Goal: Information Seeking & Learning: Learn about a topic

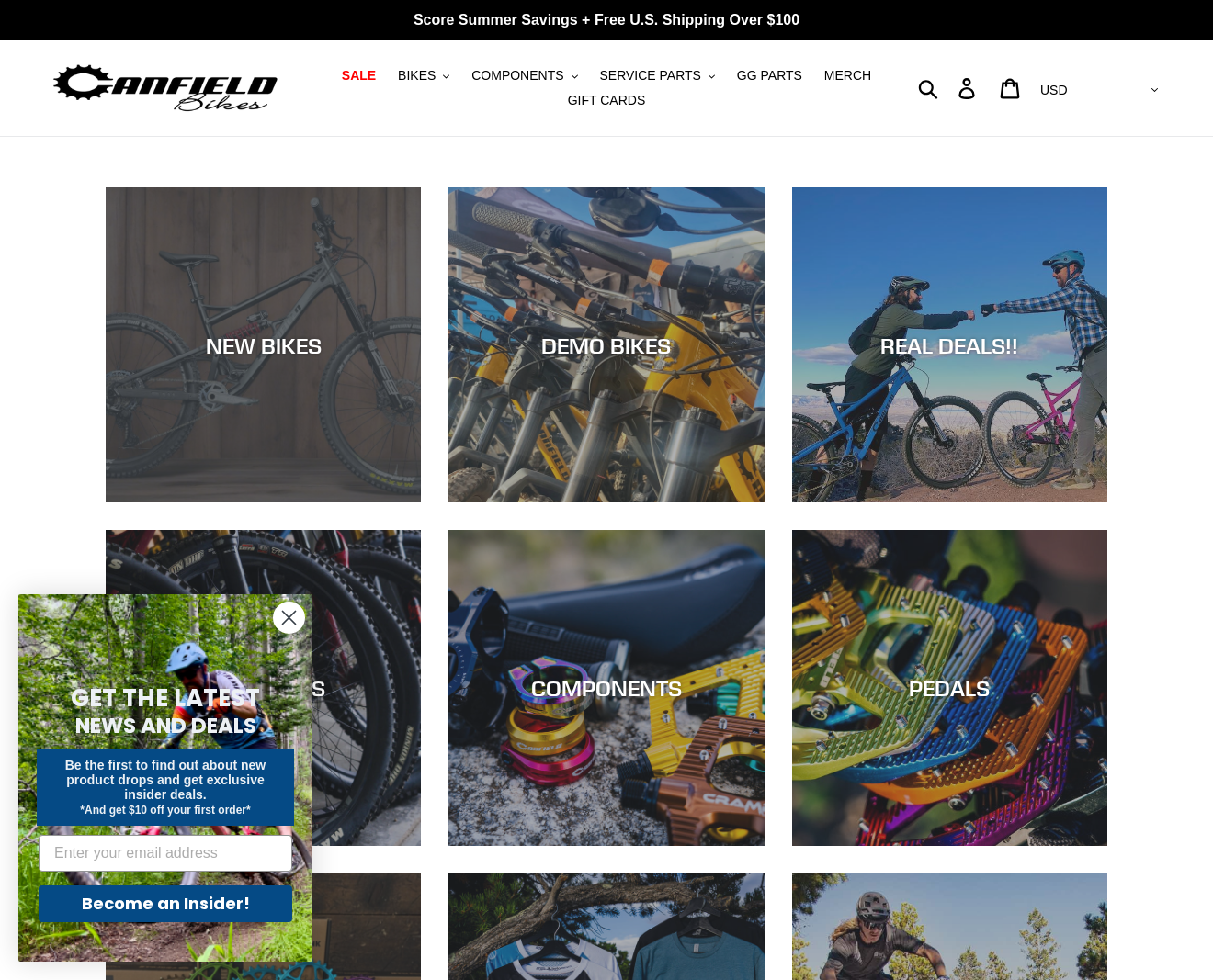
click at [280, 344] on div "NEW BIKES" at bounding box center [263, 344] width 315 height 27
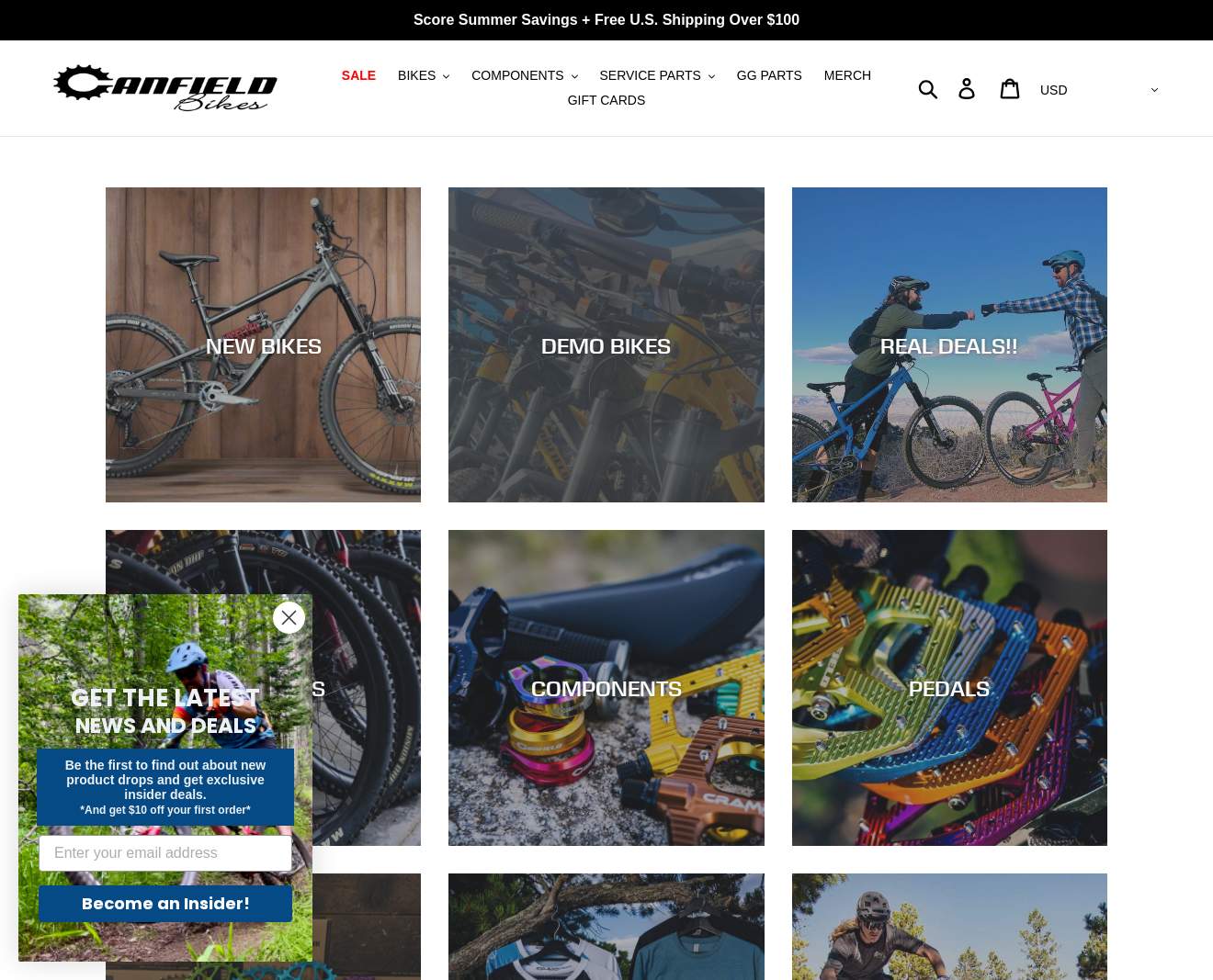
click at [627, 332] on div "DEMO BIKES" at bounding box center [606, 344] width 315 height 27
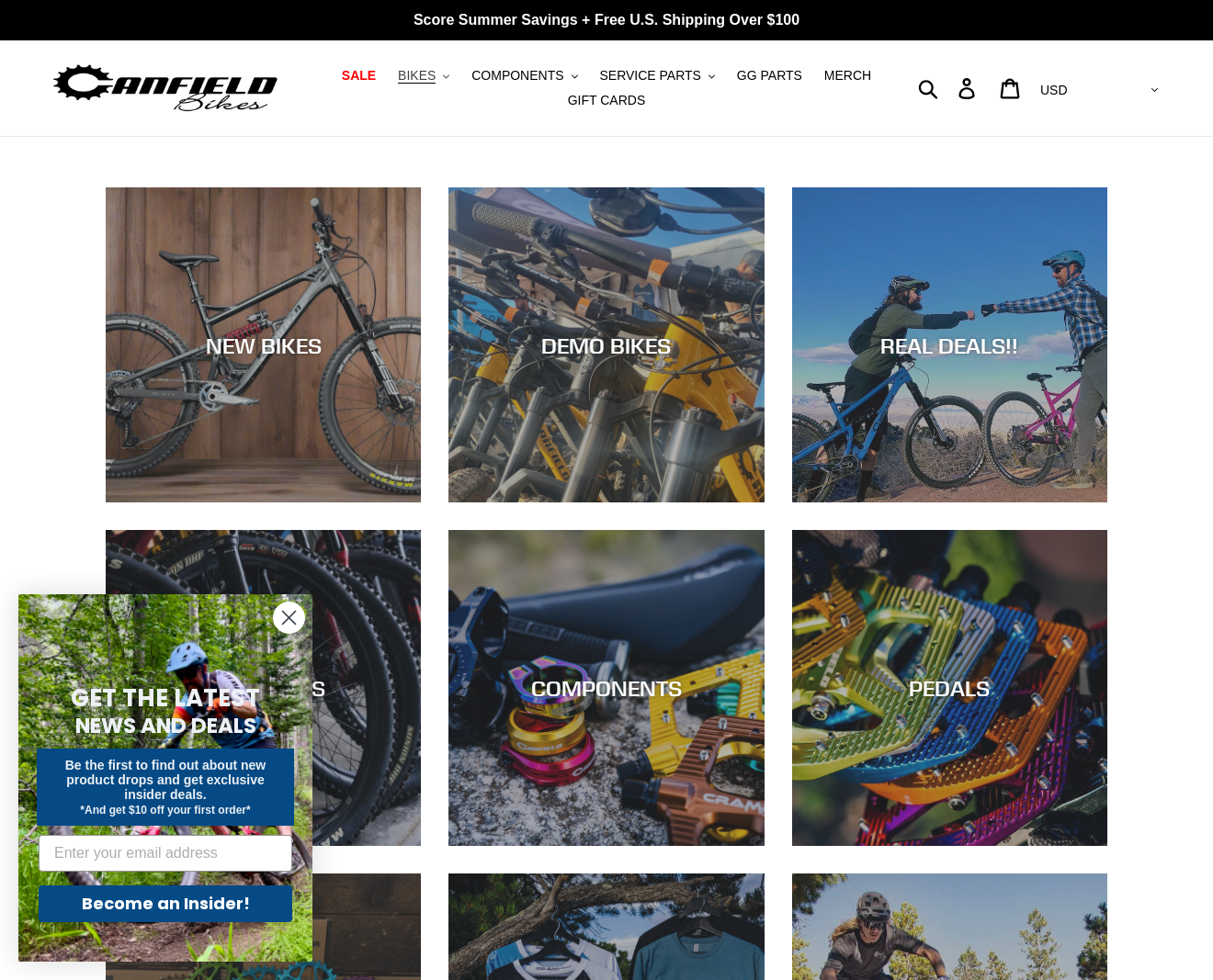
click at [426, 81] on span "BIKES" at bounding box center [416, 76] width 38 height 16
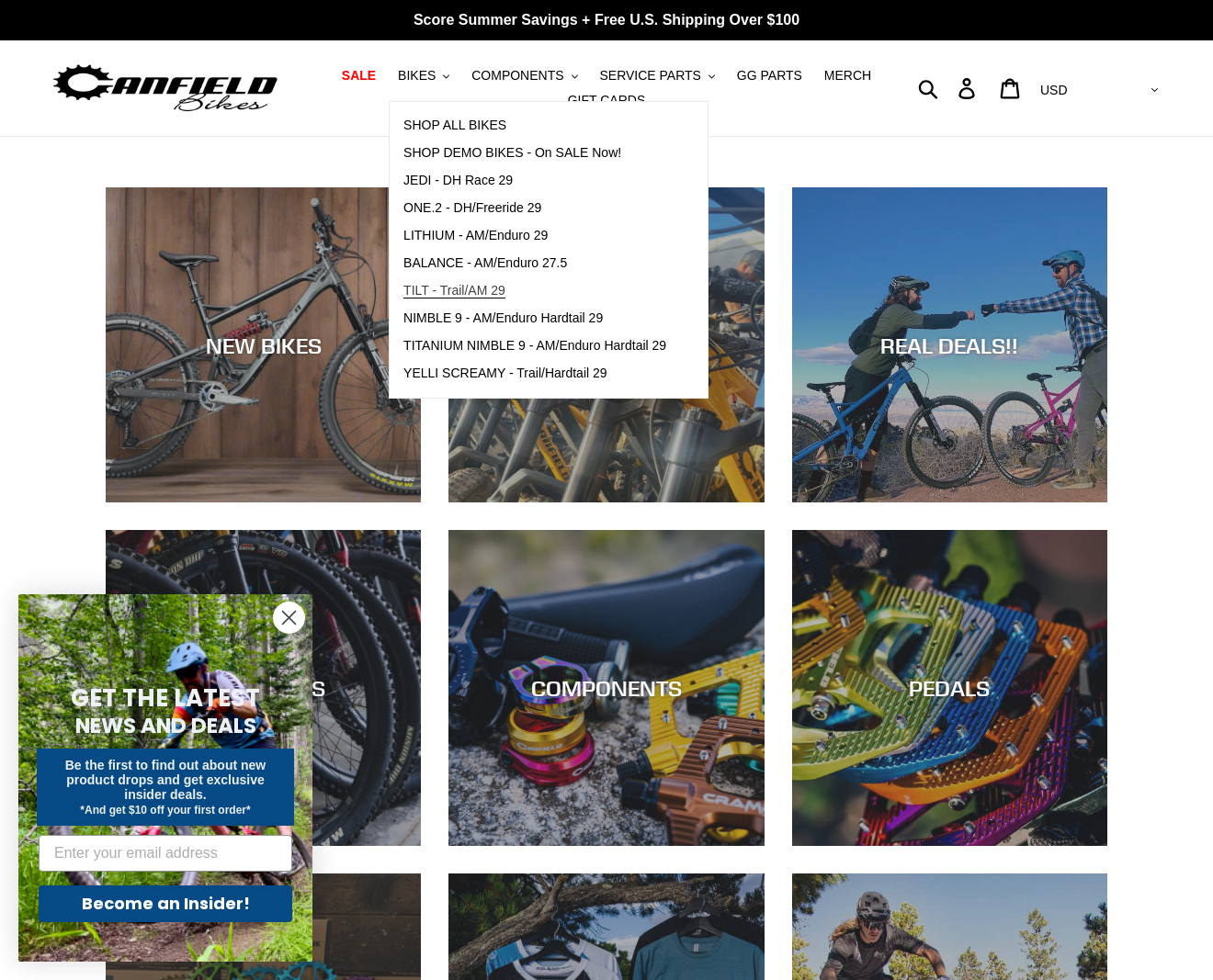
click at [448, 292] on span "TILT - Trail/AM 29" at bounding box center [454, 290] width 102 height 16
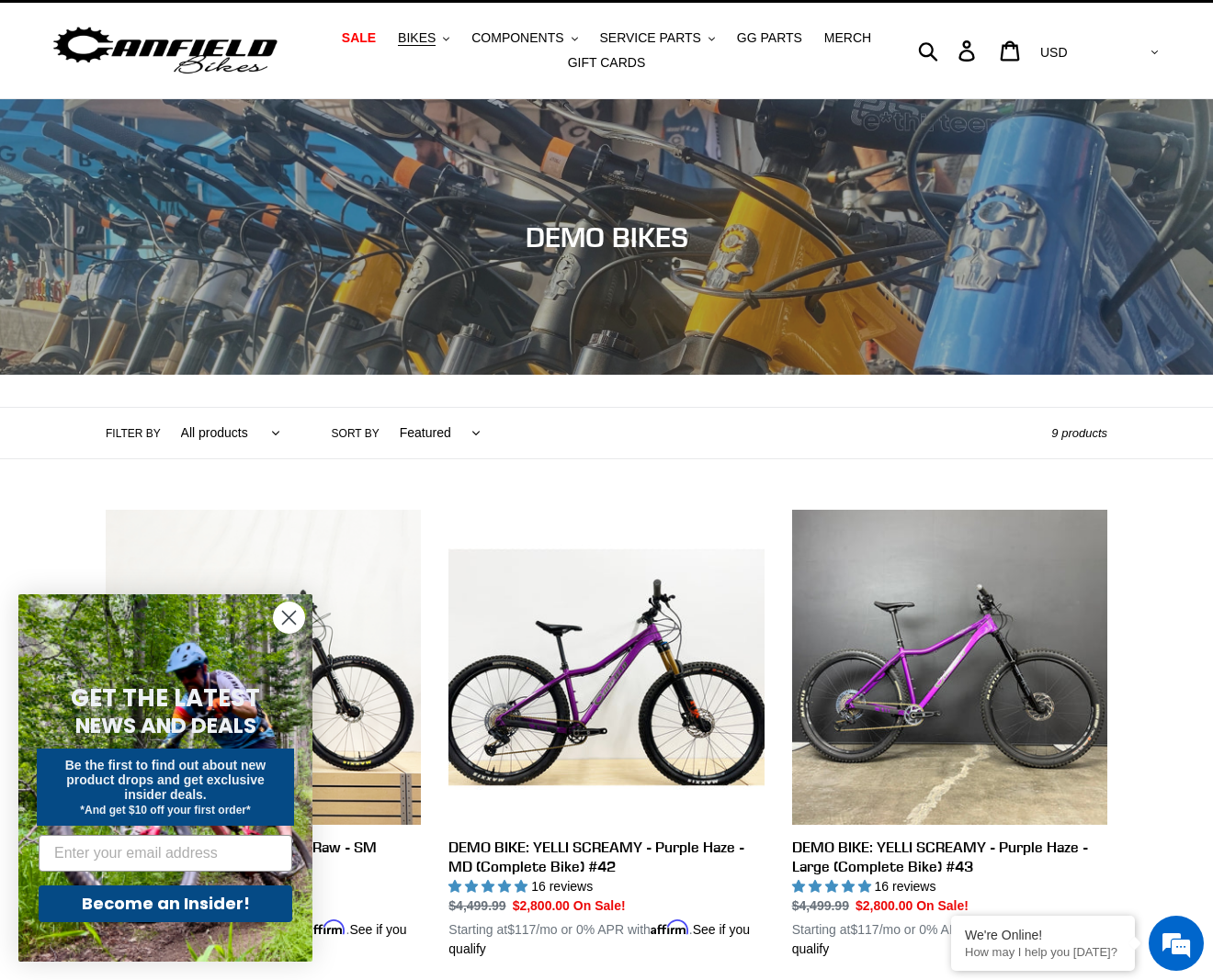
scroll to position [306, 0]
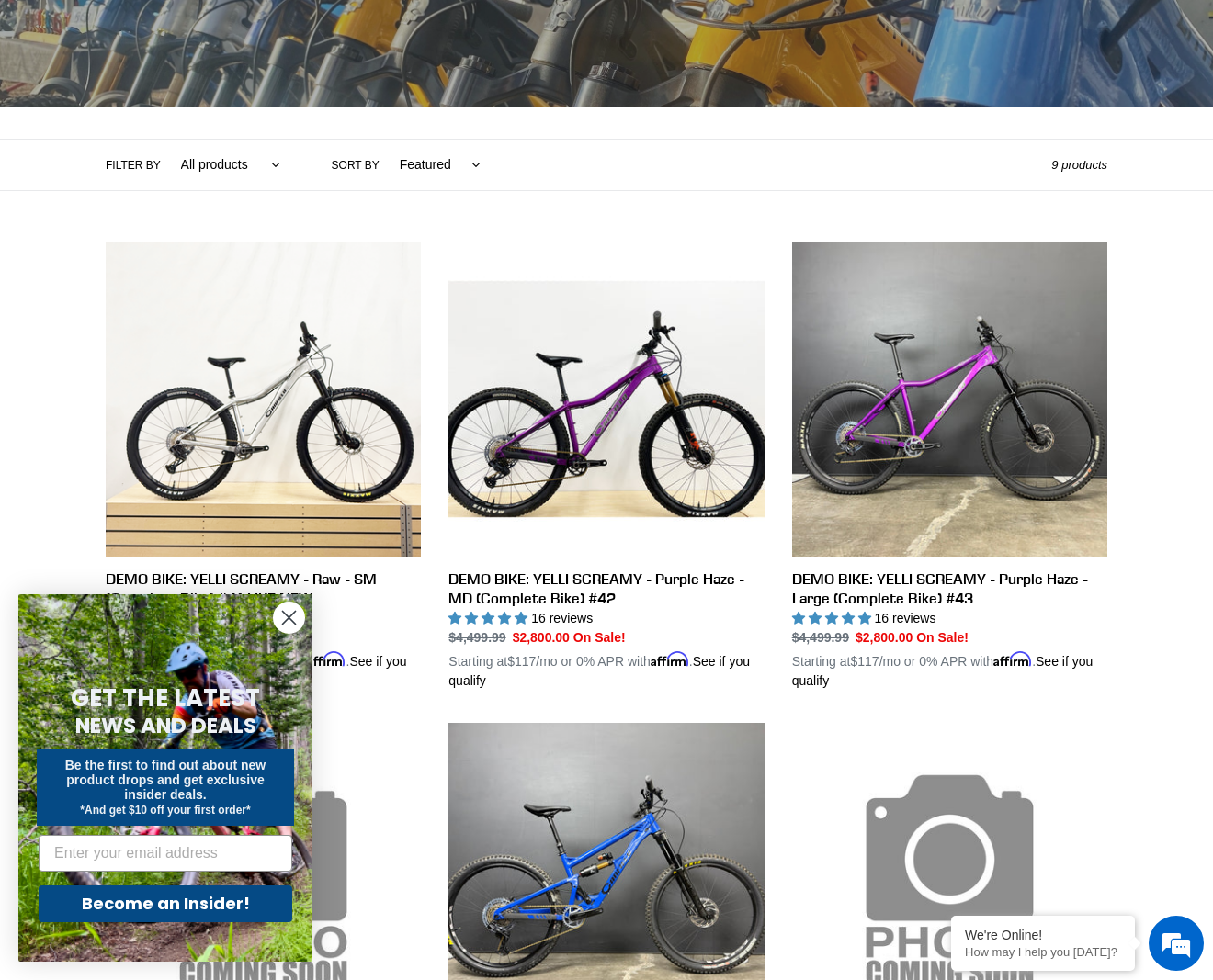
click at [285, 615] on circle "Close dialog" at bounding box center [288, 617] width 30 height 30
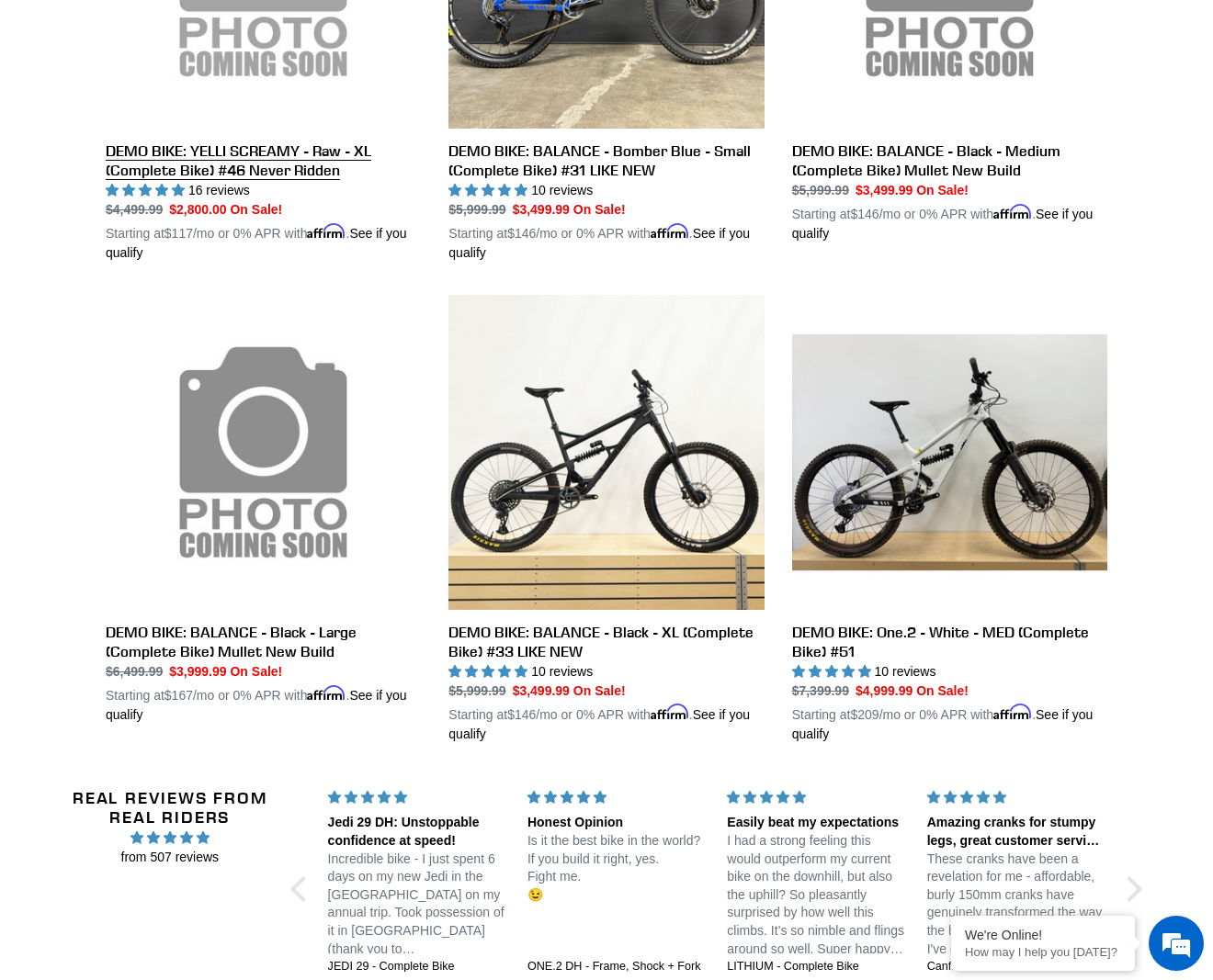
scroll to position [1251, 0]
